Goal: Information Seeking & Learning: Find contact information

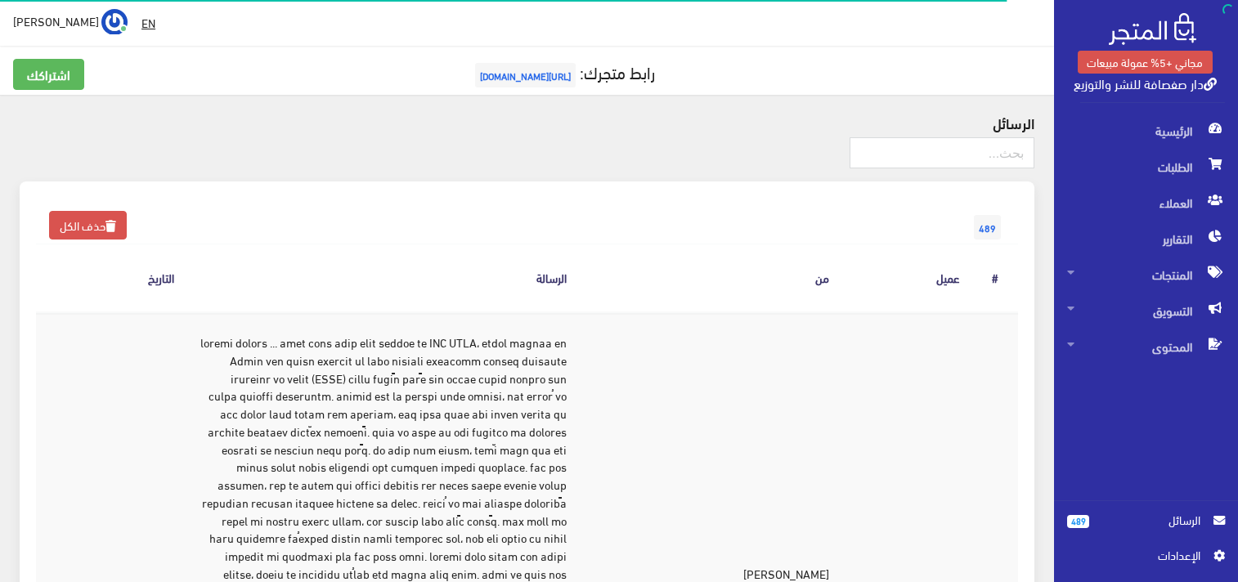
scroll to position [581, 0]
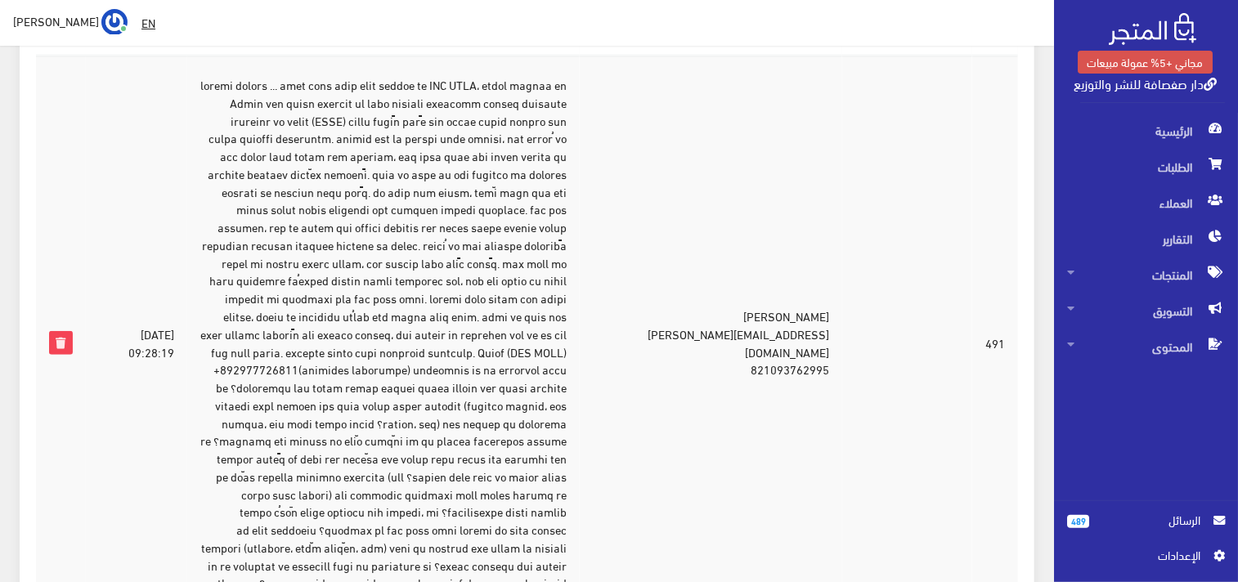
scroll to position [254, 0]
click at [566, 100] on td at bounding box center [383, 346] width 393 height 576
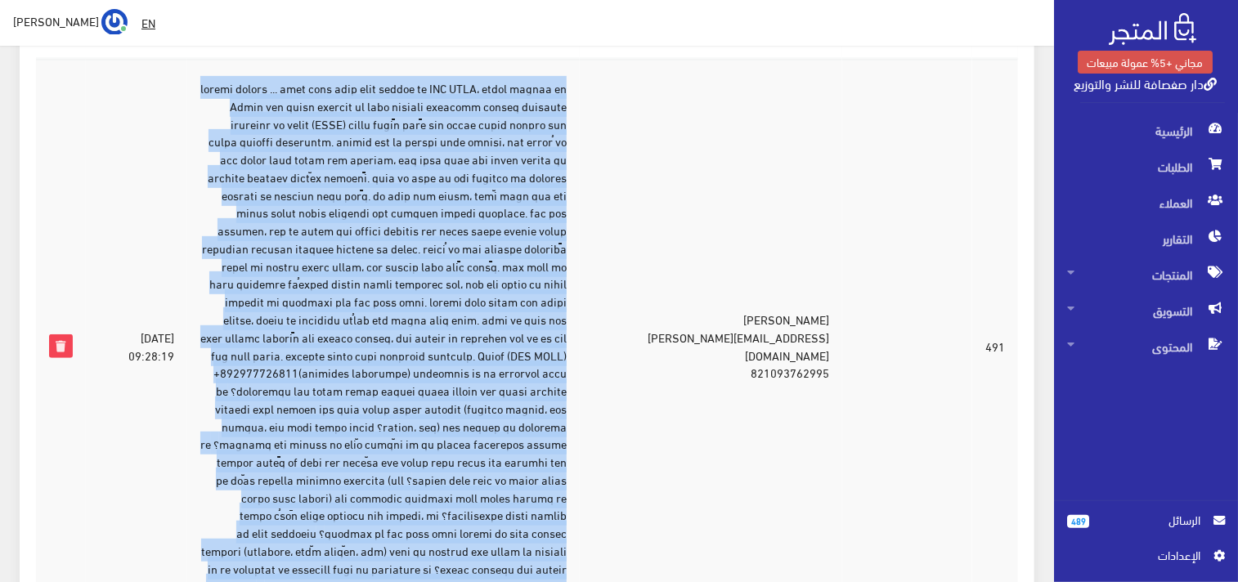
click at [566, 100] on td at bounding box center [383, 346] width 393 height 576
copy tr "loremi dolors ... amet cons adip elit seddoe te INC UTLA، etdol magnaa en Admin…"
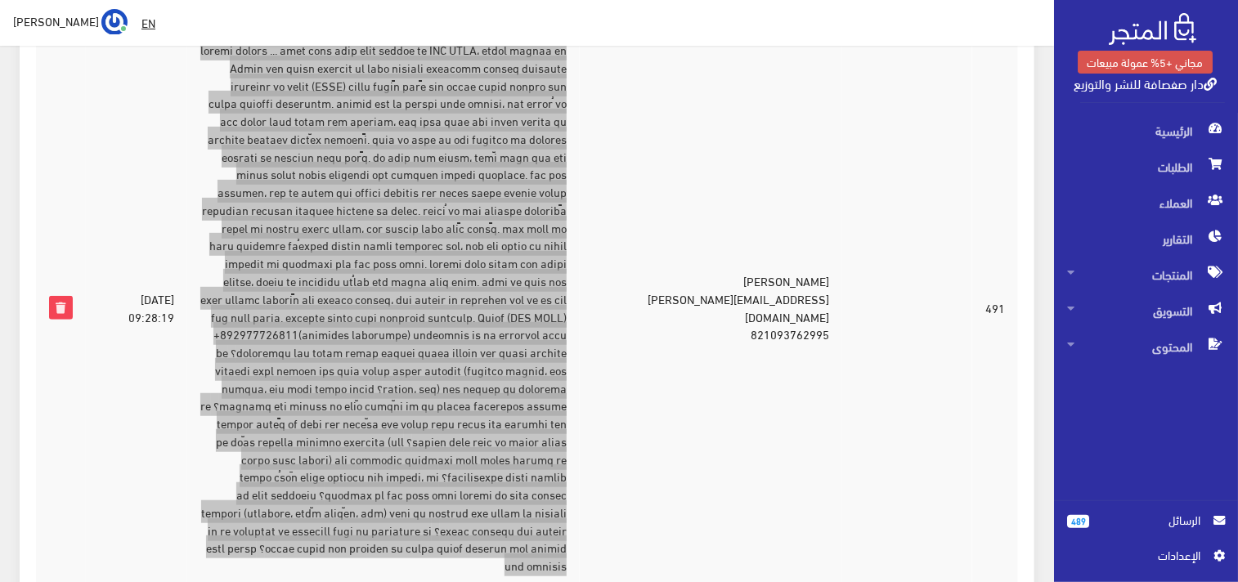
scroll to position [303, 0]
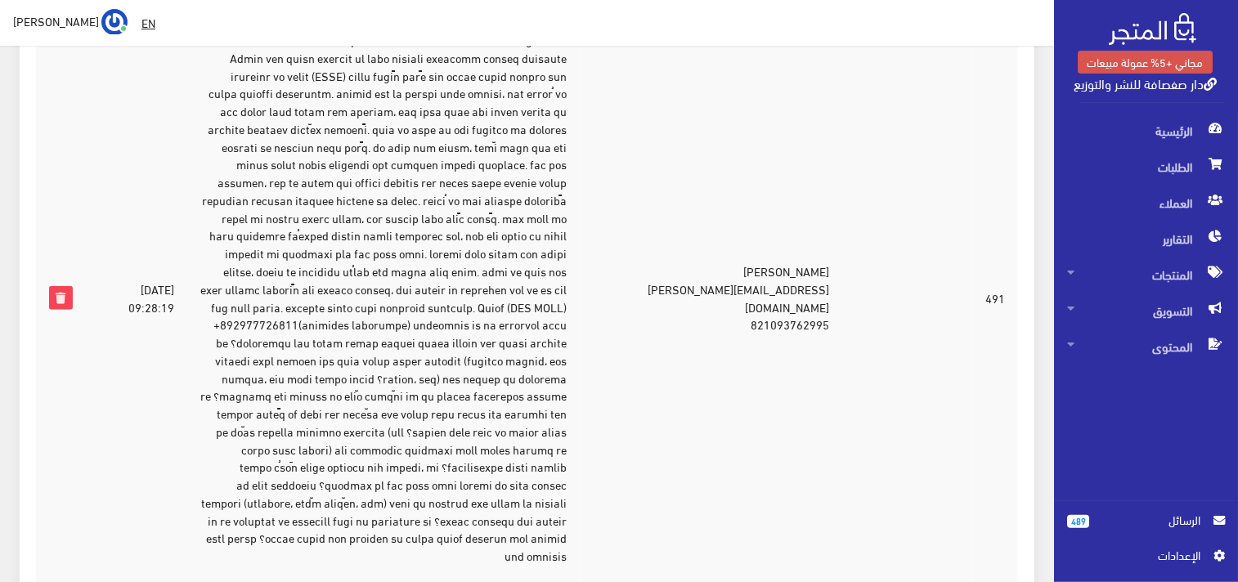
click at [733, 309] on td "[PERSON_NAME] [EMAIL_ADDRESS][PERSON_NAME][DOMAIN_NAME] 821093762995" at bounding box center [711, 298] width 263 height 576
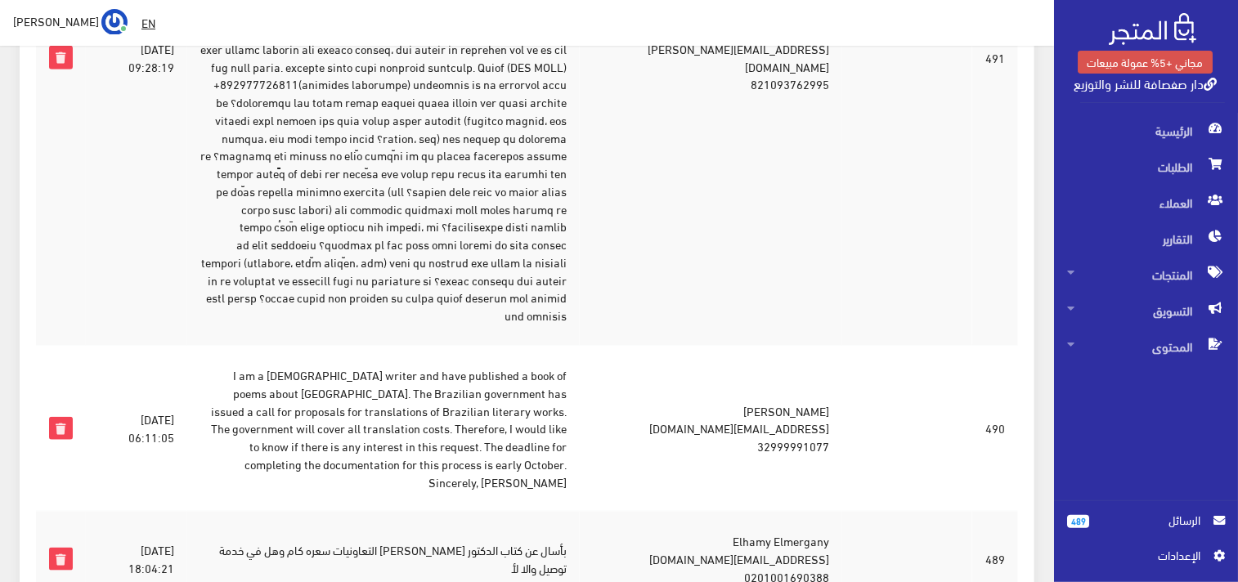
scroll to position [557, 0]
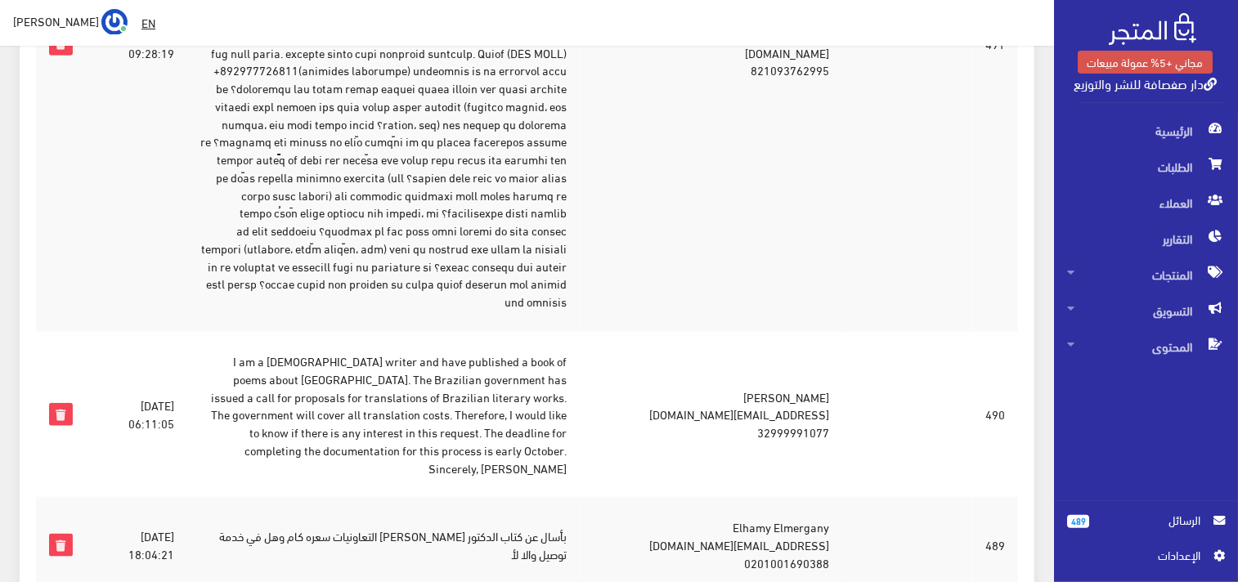
click at [443, 339] on td "I am a [DEMOGRAPHIC_DATA] writer and have published a book of poems about [GEOG…" at bounding box center [383, 414] width 393 height 166
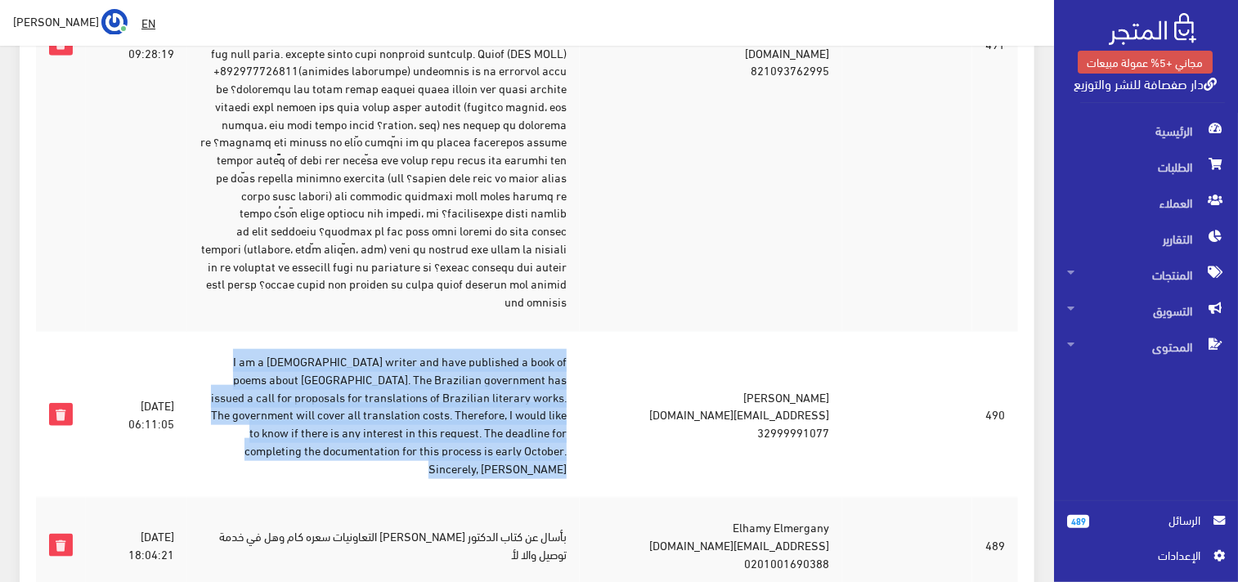
click at [443, 339] on td "I am a [DEMOGRAPHIC_DATA] writer and have published a book of poems about [GEOG…" at bounding box center [383, 414] width 393 height 166
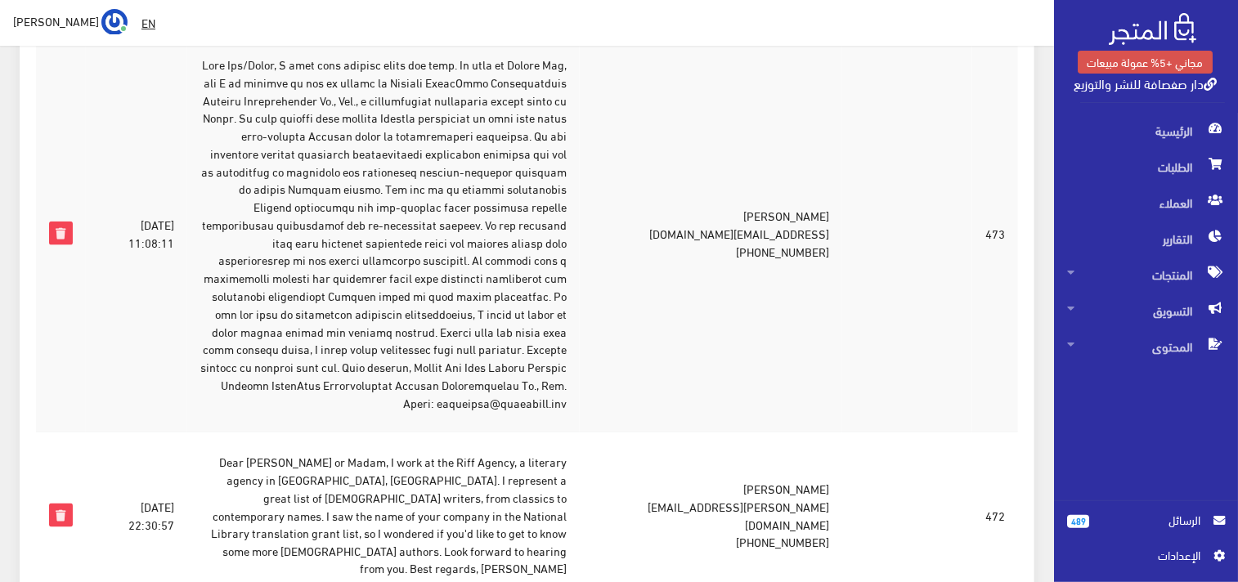
scroll to position [3646, 0]
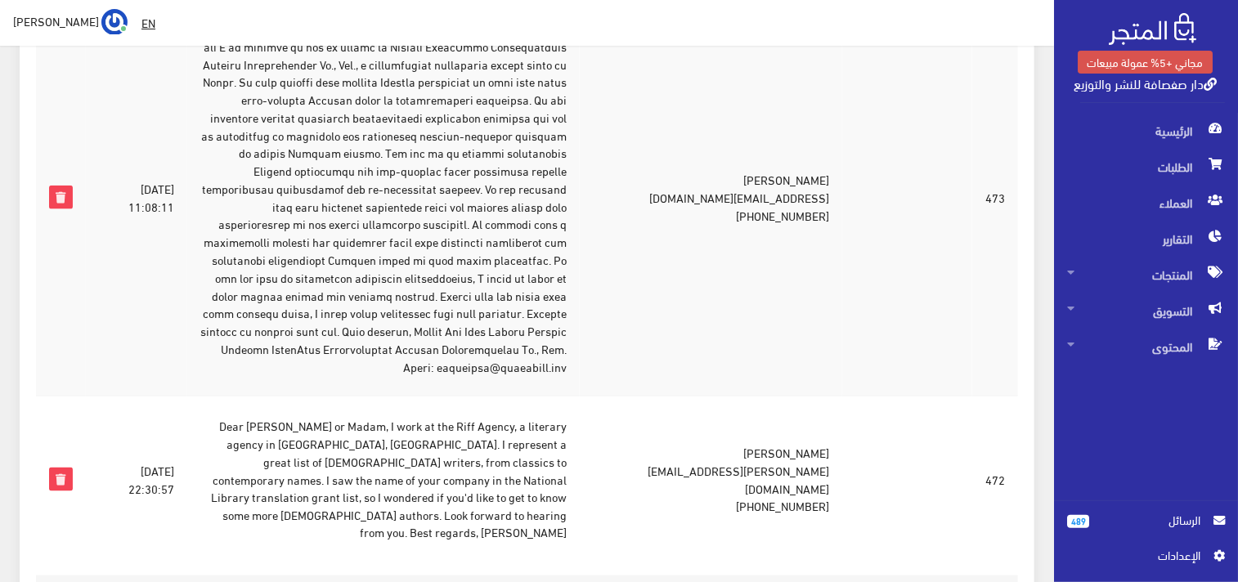
click at [821, 397] on td "Julia Wahmann julia@agenciariff.com.br +552124939466" at bounding box center [711, 480] width 263 height 166
copy tr "[PHONE_NUMBER]"
click at [781, 397] on td "Julia Wahmann julia@agenciariff.com.br +552124939466" at bounding box center [711, 480] width 263 height 166
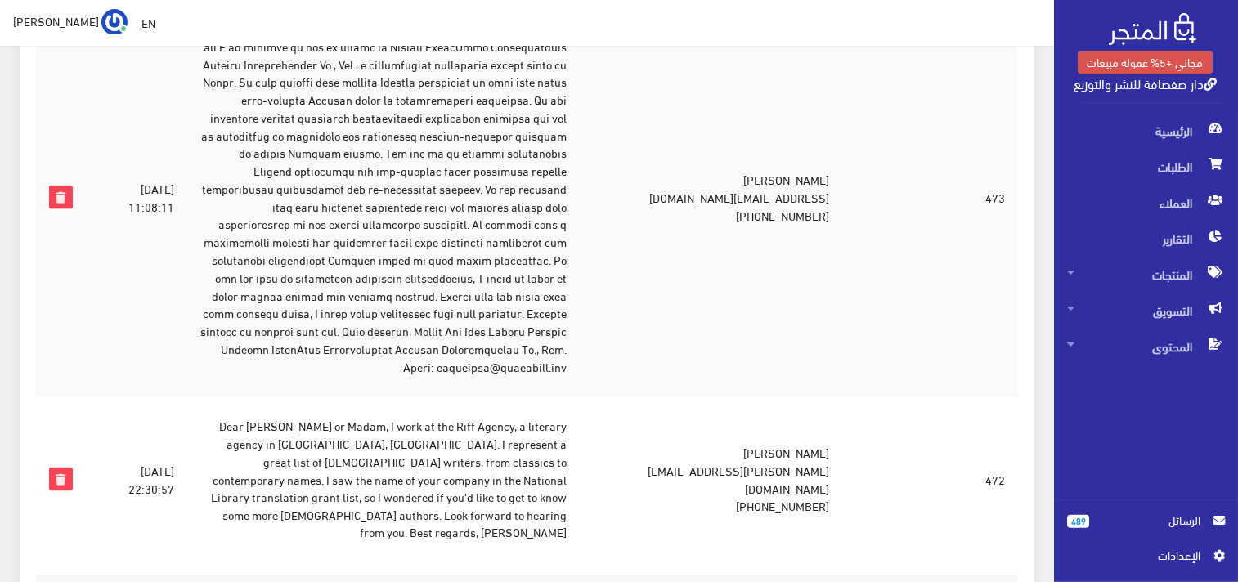
drag, startPoint x: 777, startPoint y: 350, endPoint x: 839, endPoint y: 356, distance: 62.4
click at [839, 397] on td "Julia Wahmann julia@agenciariff.com.br +552124939466" at bounding box center [711, 480] width 263 height 166
click at [779, 397] on td "Julia Wahmann julia@agenciariff.com.br +552124939466" at bounding box center [711, 480] width 263 height 166
click at [785, 397] on td "Julia Wahmann julia@agenciariff.com.br +552124939466" at bounding box center [711, 480] width 263 height 166
click at [779, 397] on td "Julia Wahmann julia@agenciariff.com.br +552124939466" at bounding box center [711, 480] width 263 height 166
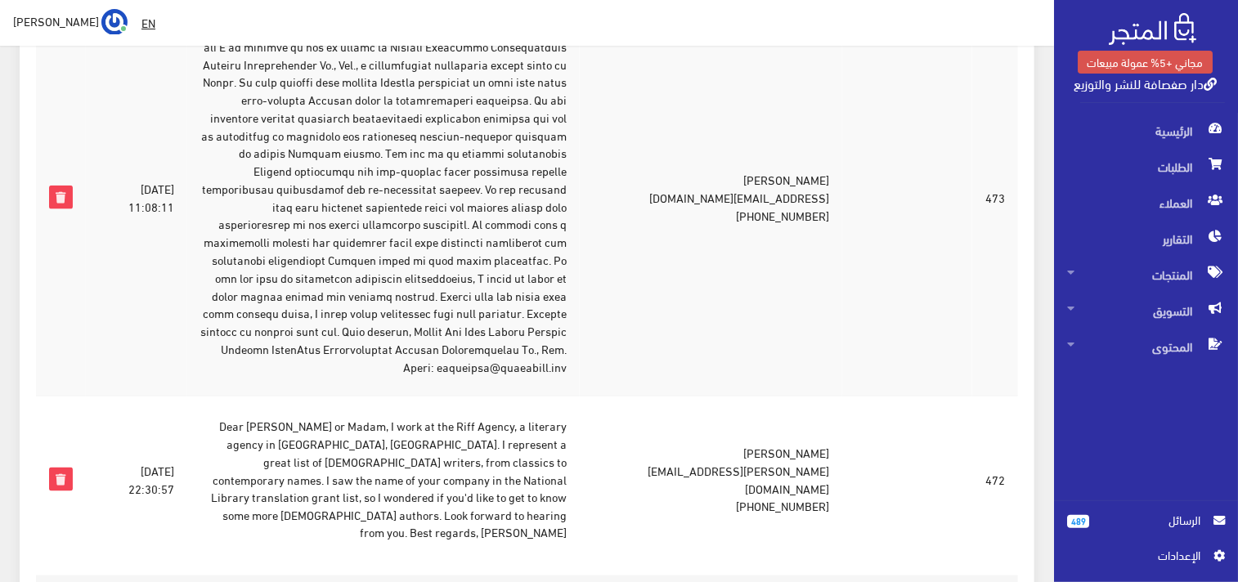
drag, startPoint x: 779, startPoint y: 348, endPoint x: 814, endPoint y: 350, distance: 35.3
click at [814, 397] on td "Julia Wahmann julia@agenciariff.com.br +552124939466" at bounding box center [711, 480] width 263 height 166
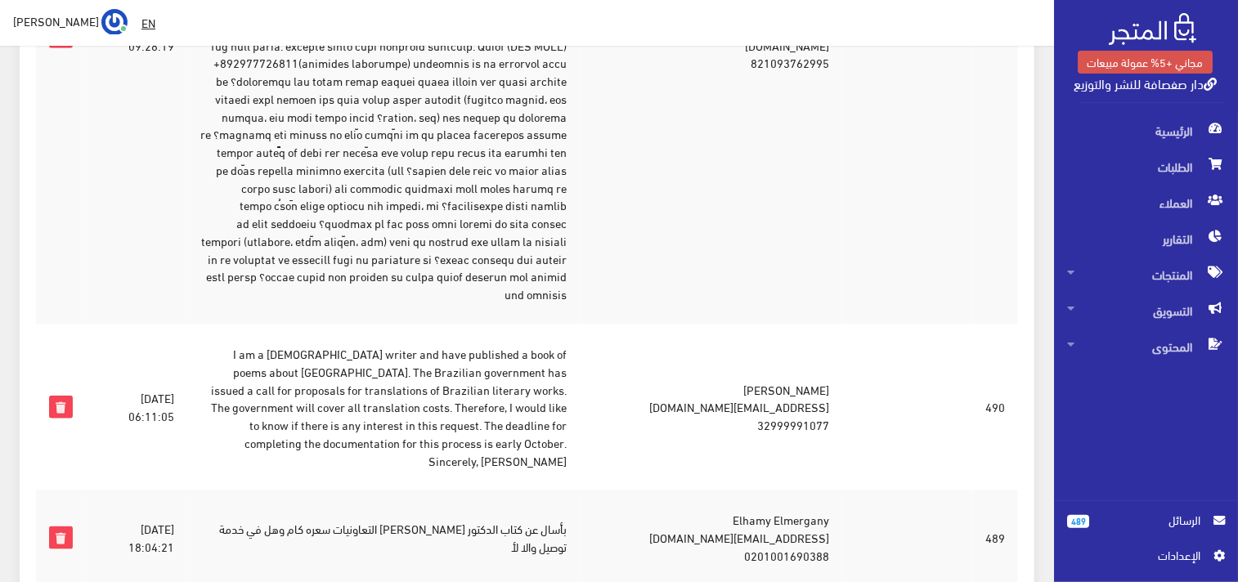
scroll to position [654, 0]
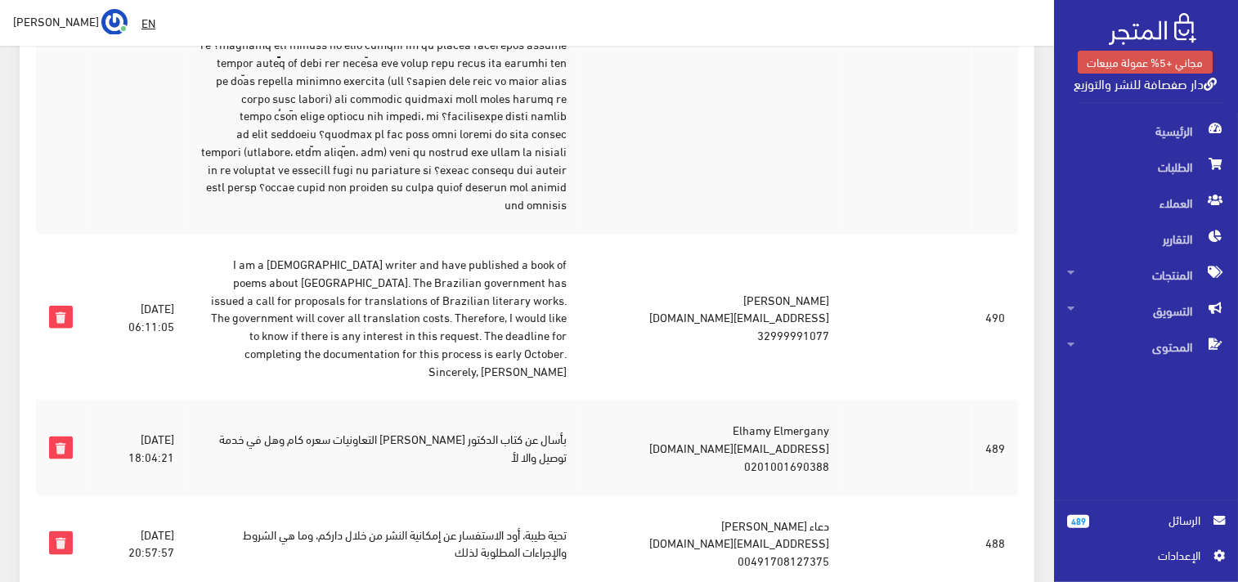
drag, startPoint x: 774, startPoint y: 271, endPoint x: 849, endPoint y: 267, distance: 75.3
click at [842, 267] on td "MIRIAN FREITAS mfreitasbrazilmg@aol.com 32999991077" at bounding box center [711, 317] width 263 height 166
copy td "32999991077"
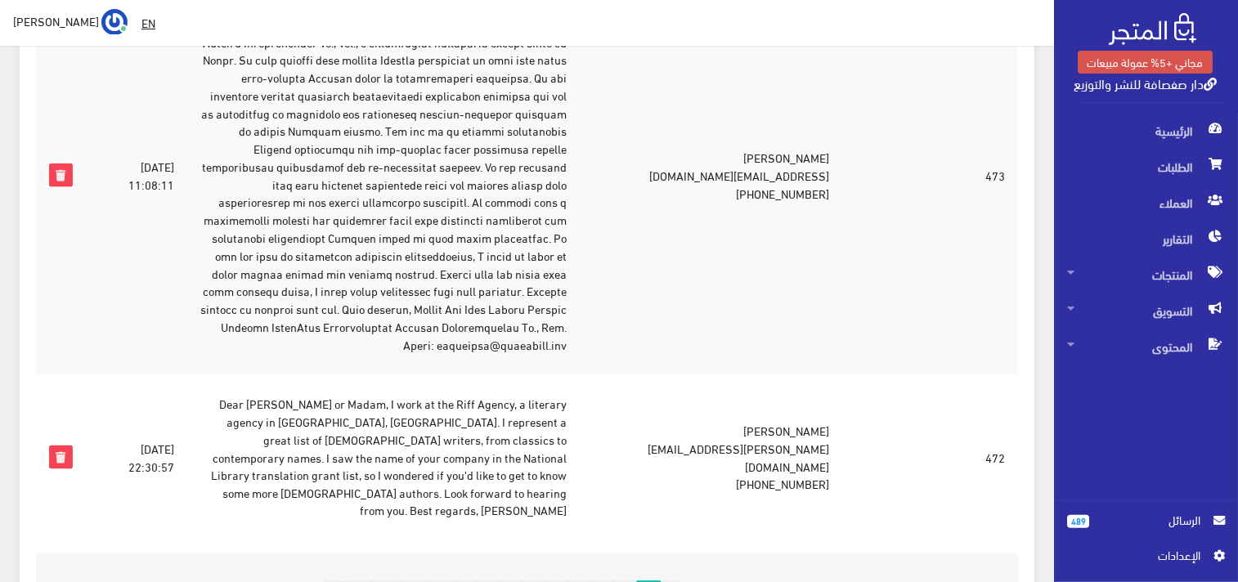
scroll to position [3632, 0]
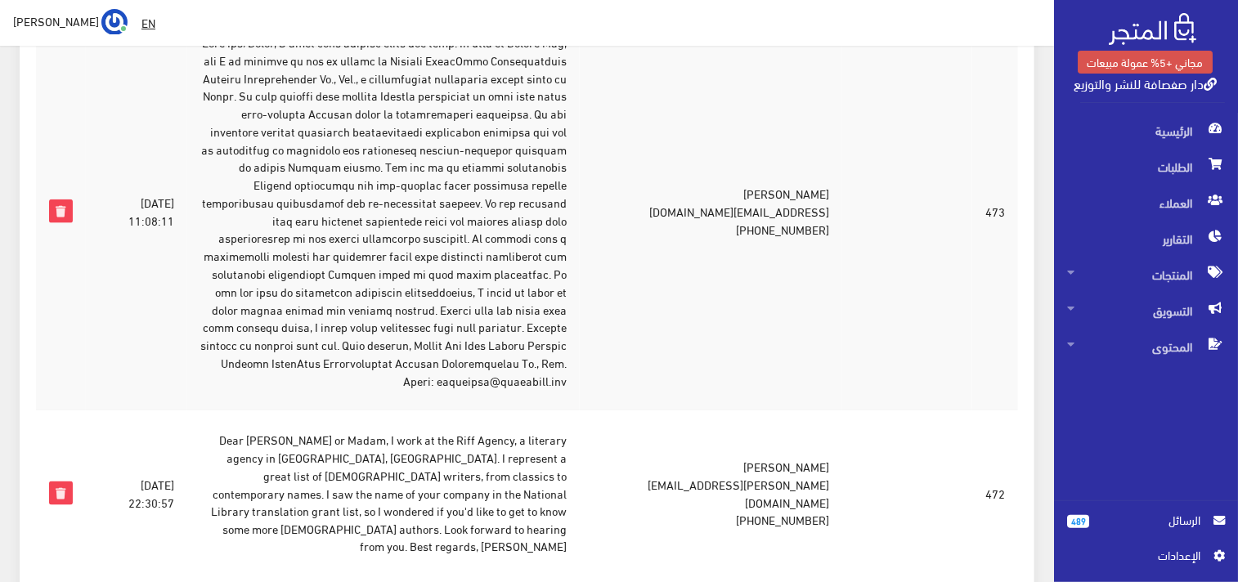
click at [772, 411] on td "Julia Wahmann julia@agenciariff.com.br +552124939466" at bounding box center [711, 494] width 263 height 166
copy tr "[PHONE_NUMBER]"
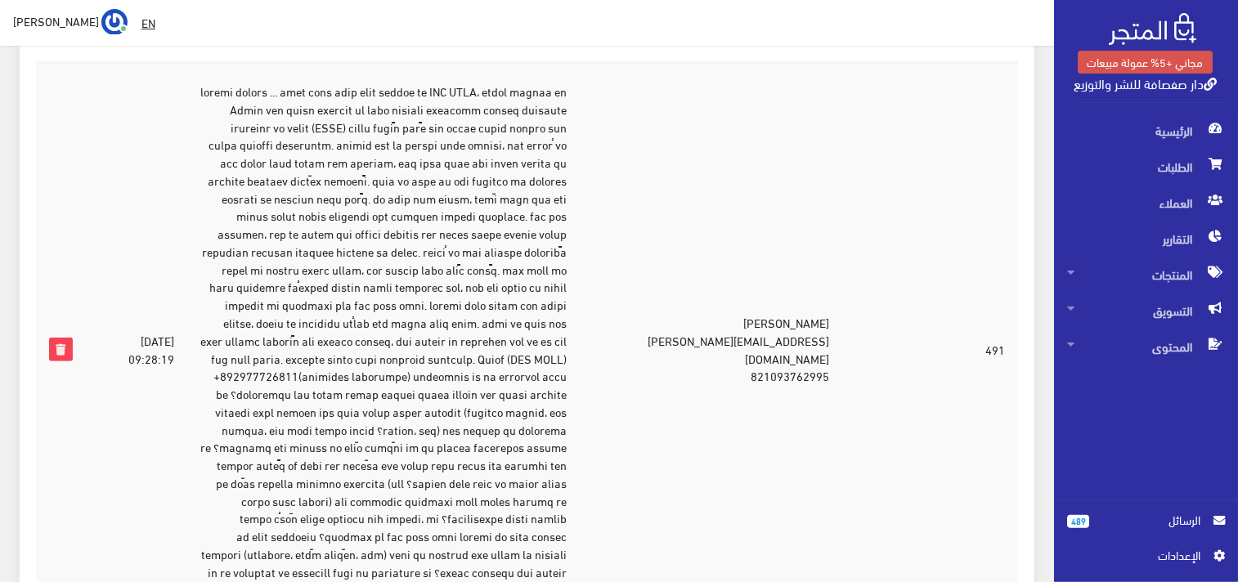
scroll to position [470, 0]
